Goal: Task Accomplishment & Management: Complete application form

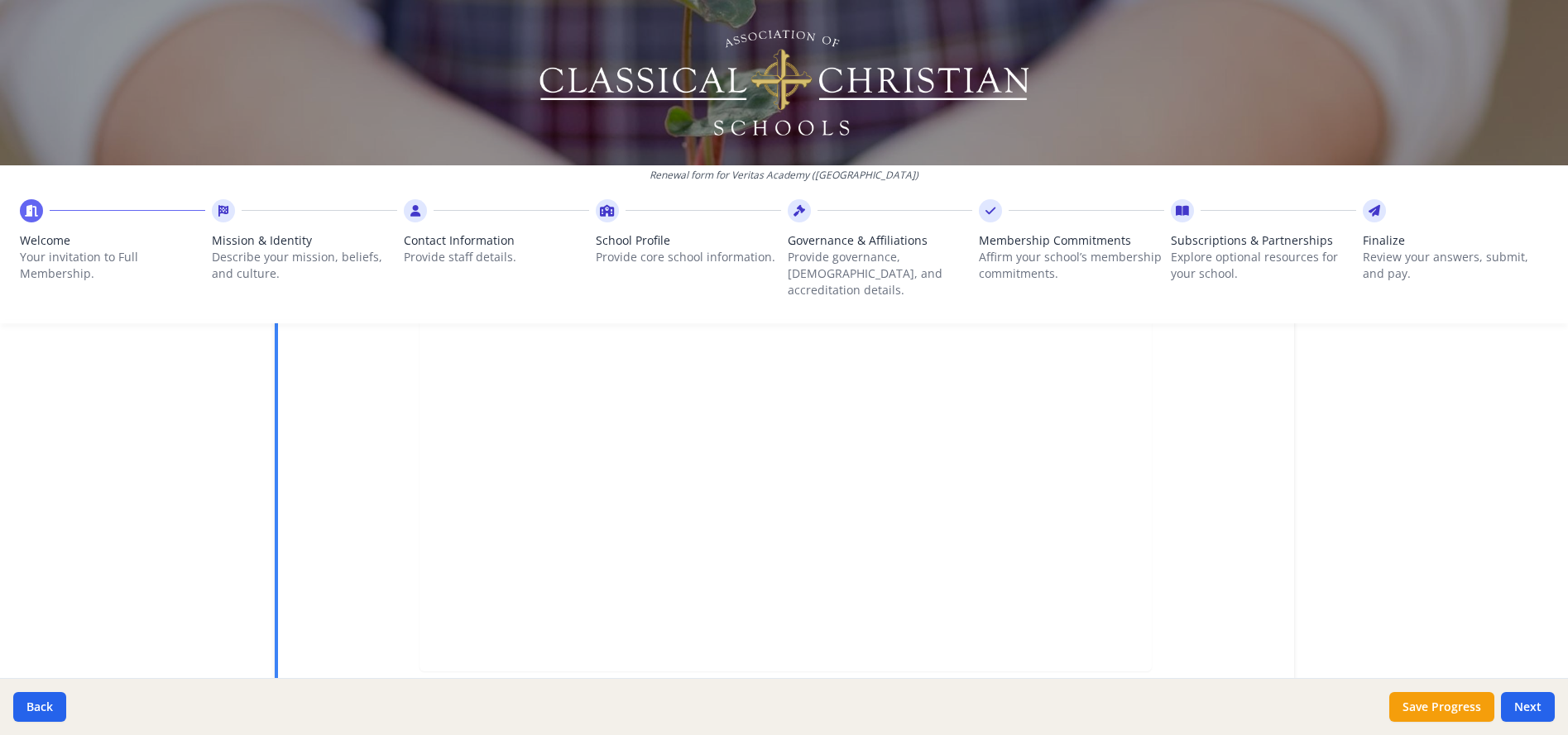
scroll to position [482, 0]
click at [1526, 708] on button "Next" at bounding box center [1528, 708] width 54 height 30
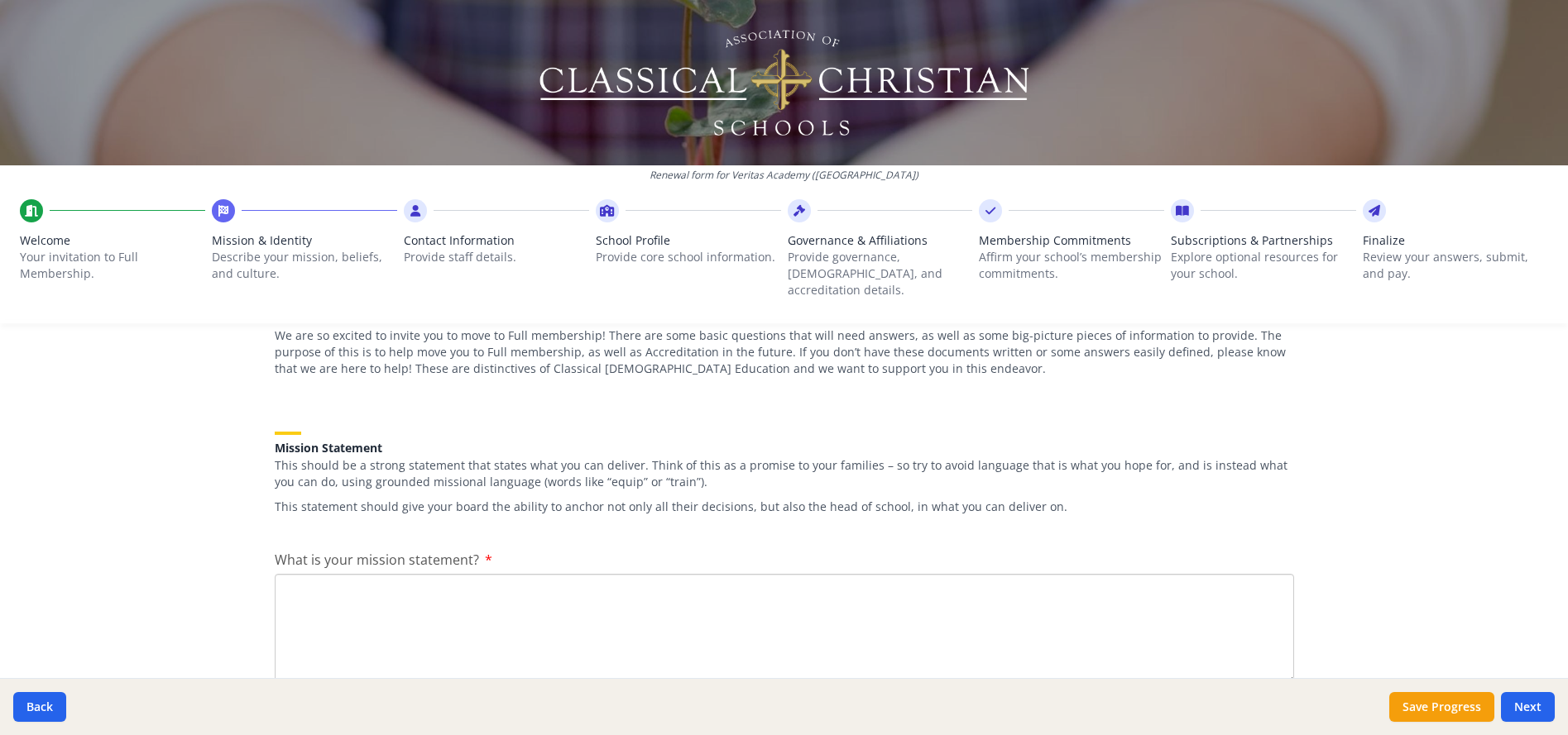
scroll to position [151, 0]
click at [448, 583] on textarea "What is your mission statement?" at bounding box center [784, 630] width 1019 height 111
type textarea "T"
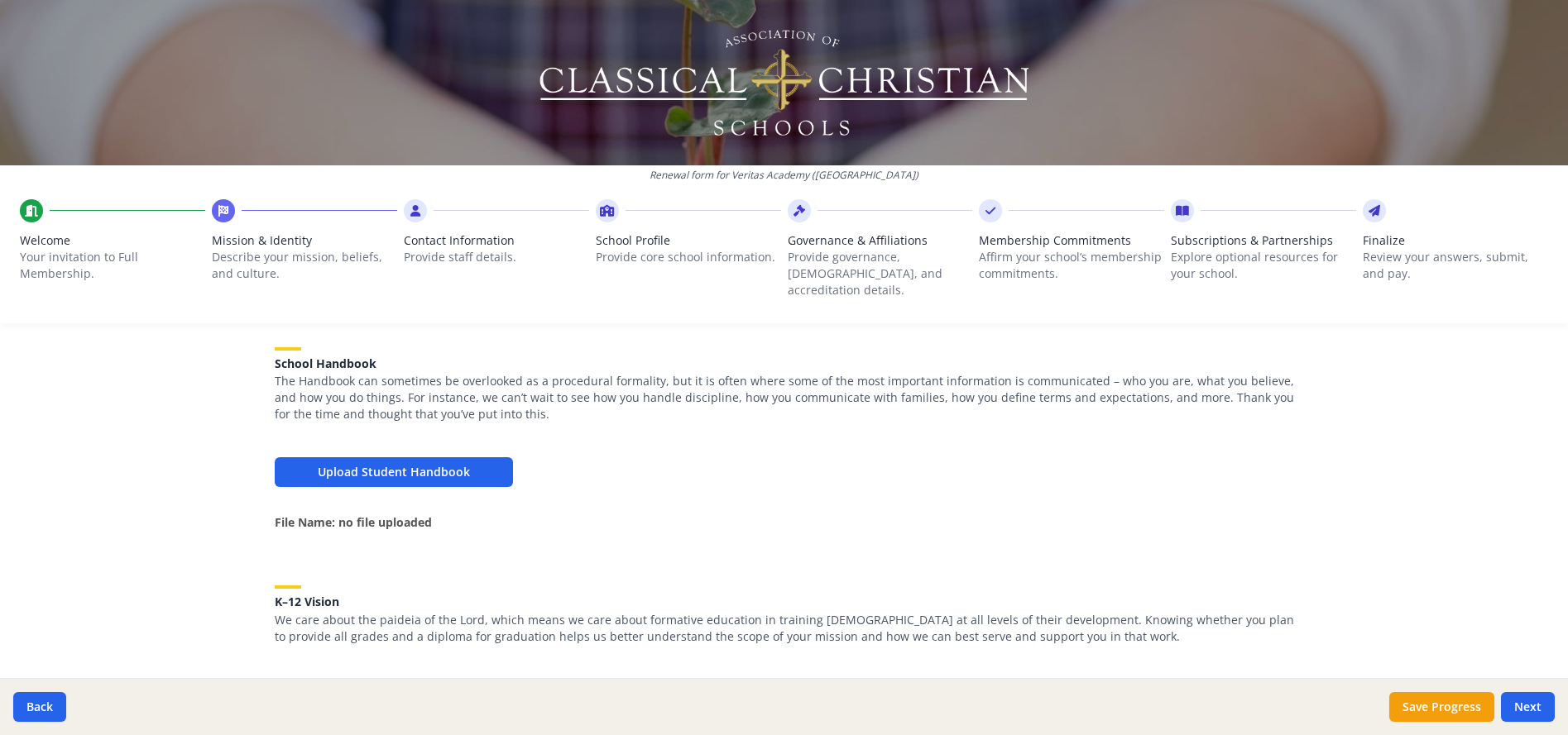
scroll to position [564, 0]
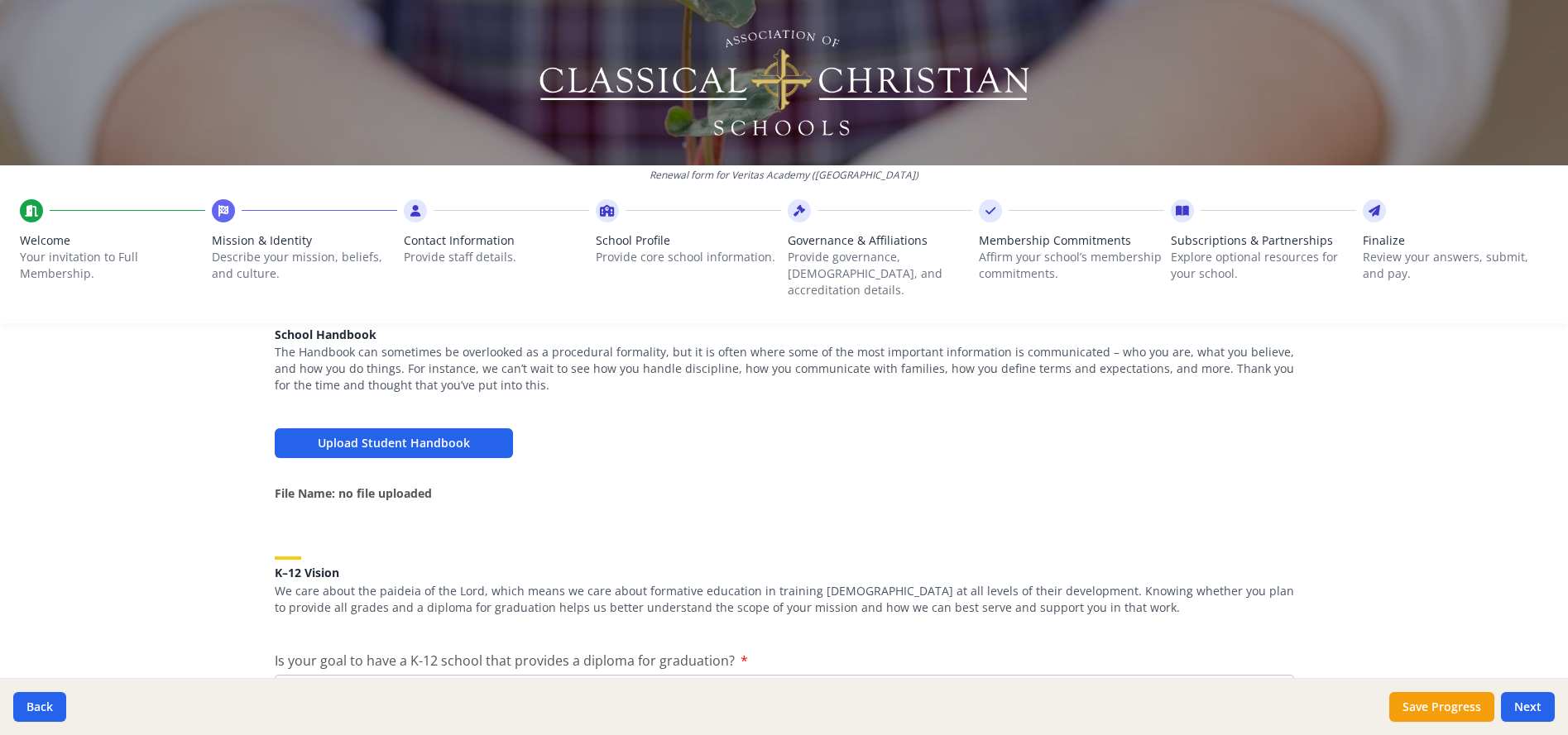
type textarea "To be a sanctuary school where students experience the love of [DEMOGRAPHIC_DAT…"
click at [482, 428] on button "Upload Student Handbook" at bounding box center [394, 443] width 238 height 30
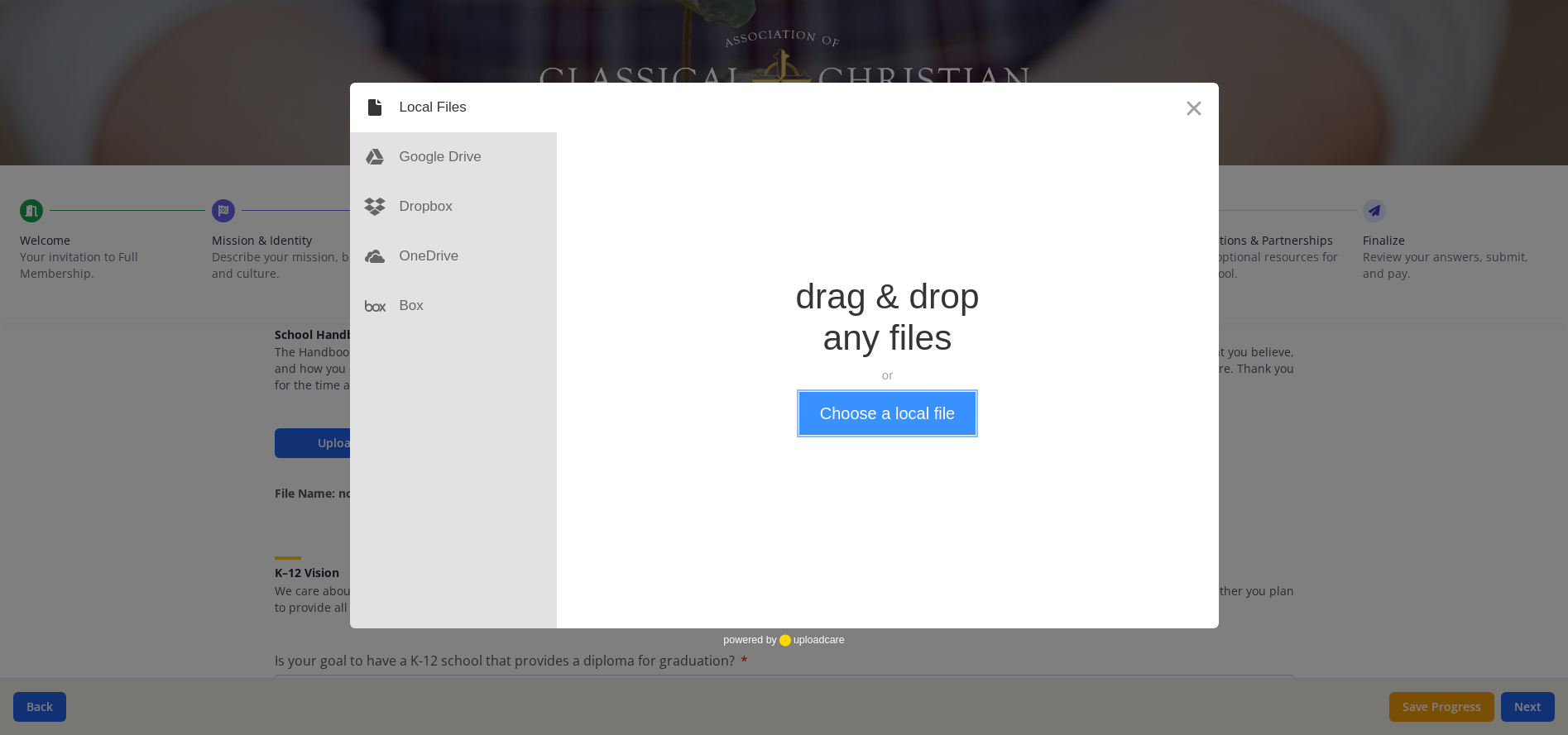
click at [861, 420] on button "Choose a local file" at bounding box center [887, 413] width 176 height 43
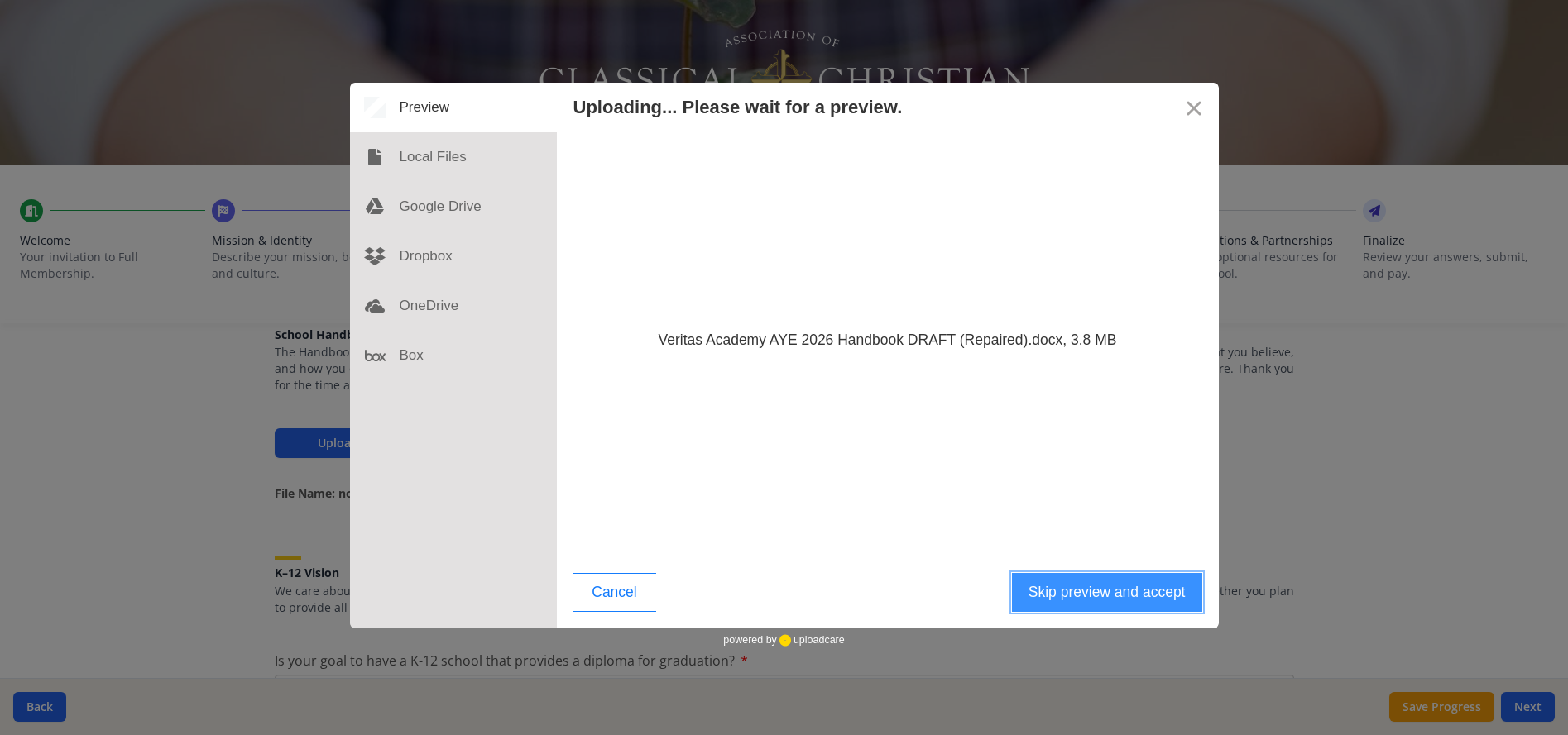
click at [1124, 598] on button "Skip preview and accept" at bounding box center [1107, 592] width 190 height 39
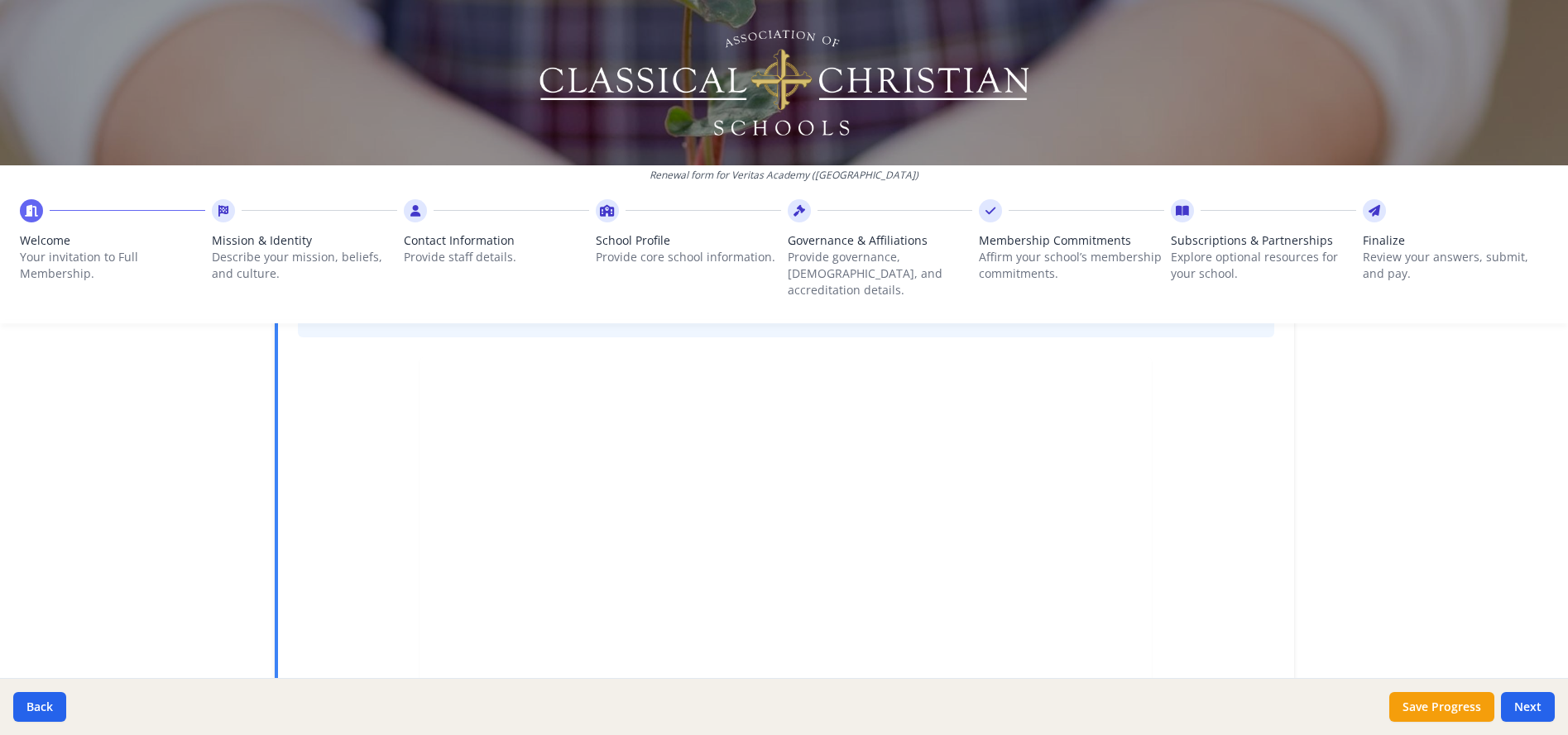
scroll to position [331, 0]
click at [1529, 700] on button "Next" at bounding box center [1528, 708] width 54 height 30
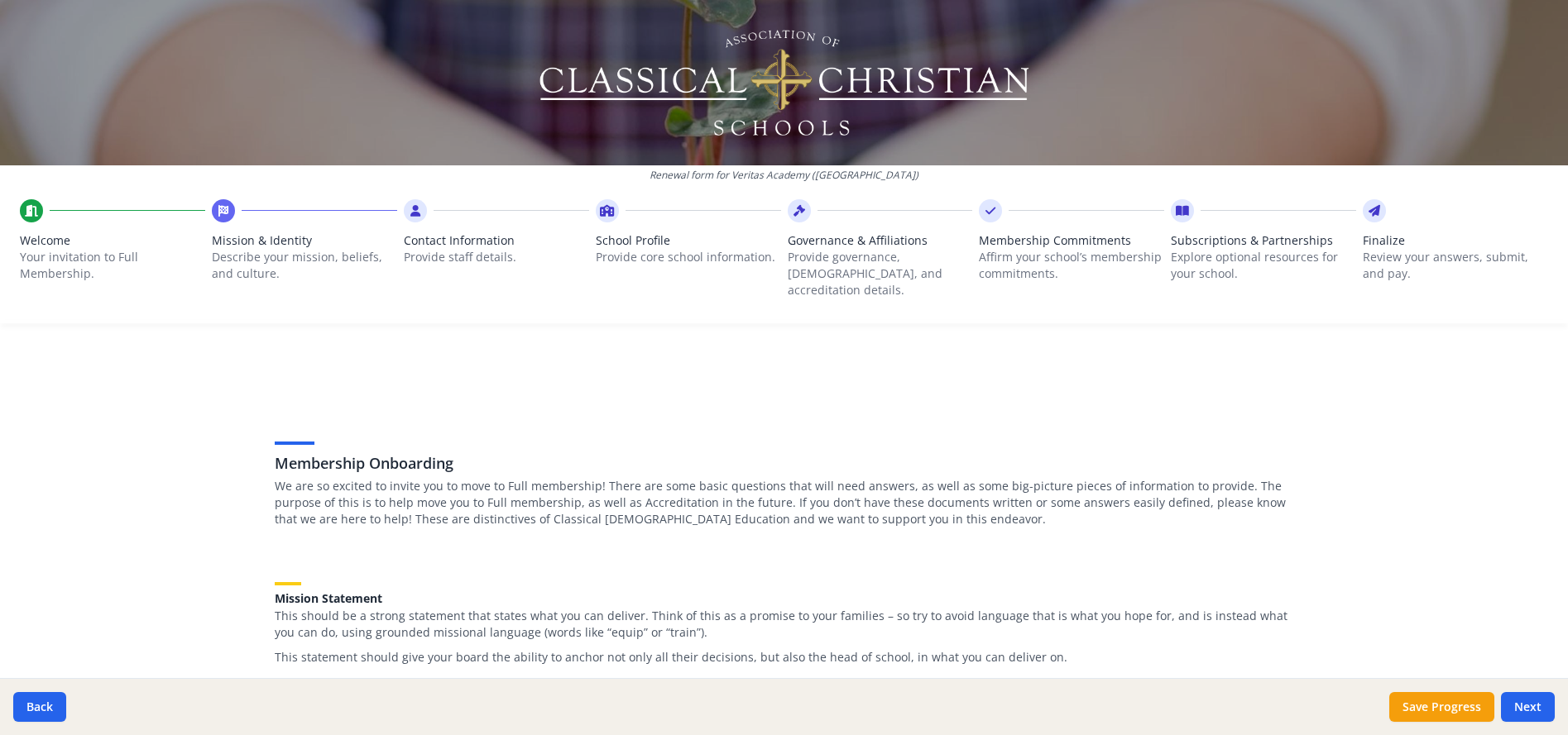
scroll to position [0, 0]
